Goal: Book appointment/travel/reservation

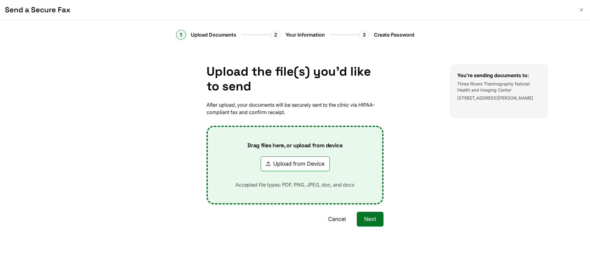
click at [330, 217] on button "Cancel" at bounding box center [337, 219] width 32 height 15
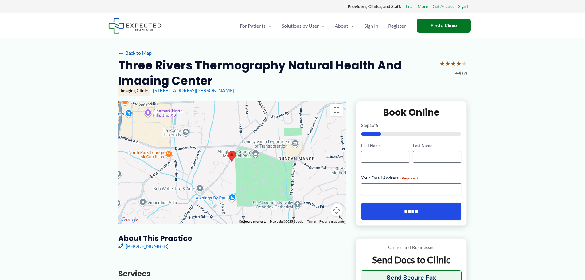
click at [138, 52] on link "← Back to Map" at bounding box center [134, 52] width 33 height 9
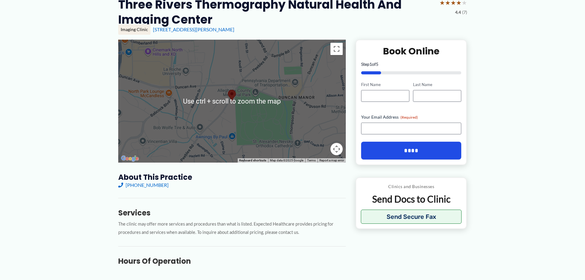
scroll to position [61, 0]
